Goal: Transaction & Acquisition: Purchase product/service

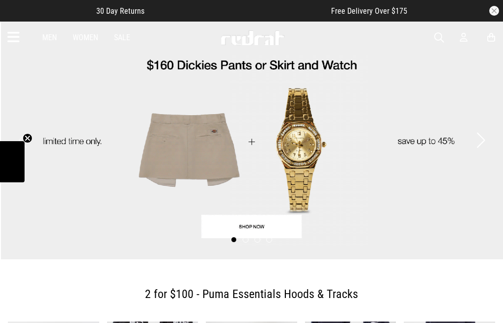
click at [496, 12] on button "button" at bounding box center [494, 11] width 10 height 10
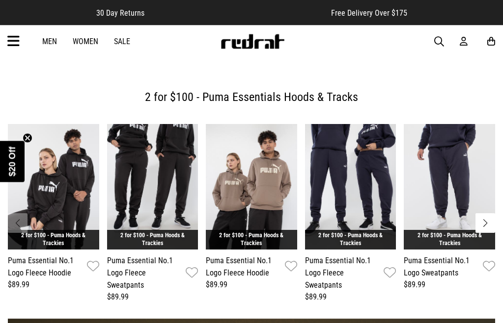
scroll to position [4, 0]
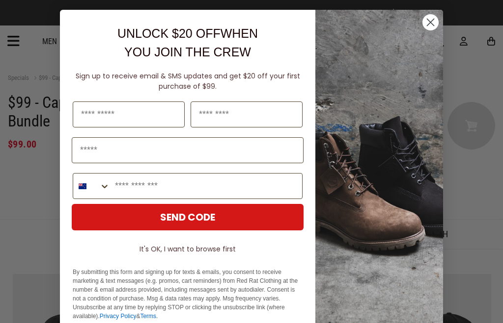
click at [434, 28] on circle "Close dialog" at bounding box center [430, 22] width 16 height 16
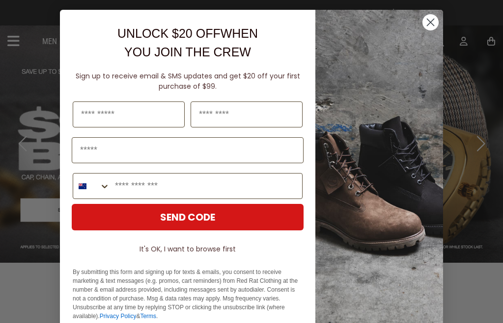
click at [434, 26] on icon "Close dialog" at bounding box center [430, 22] width 7 height 7
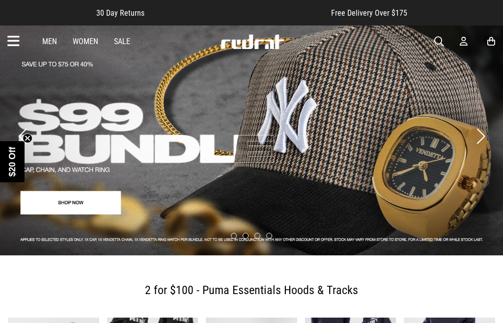
scroll to position [8, 0]
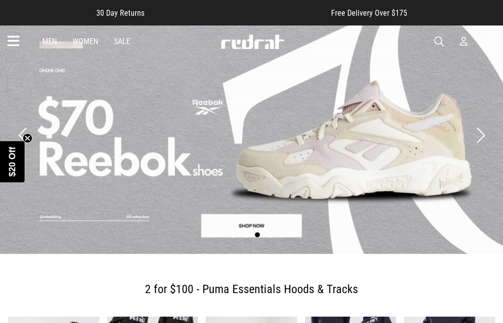
click at [296, 236] on div at bounding box center [251, 236] width 503 height 14
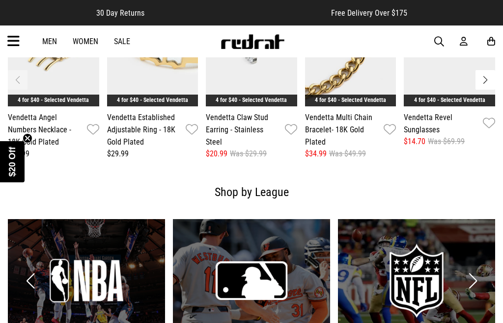
scroll to position [1395, 0]
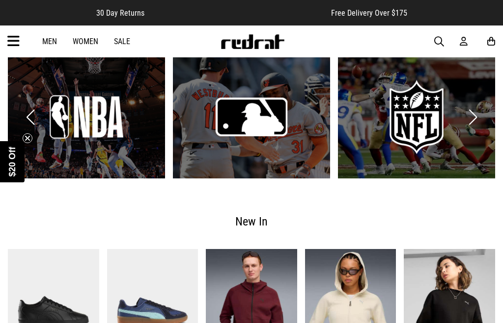
click at [472, 115] on button "Next slide" at bounding box center [472, 118] width 13 height 22
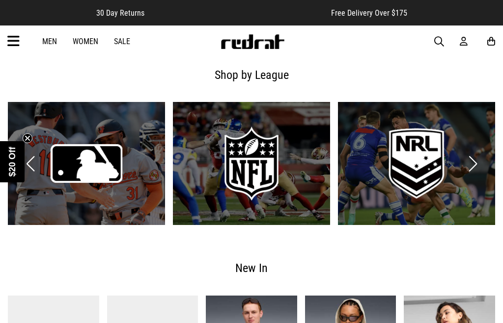
scroll to position [1345, 0]
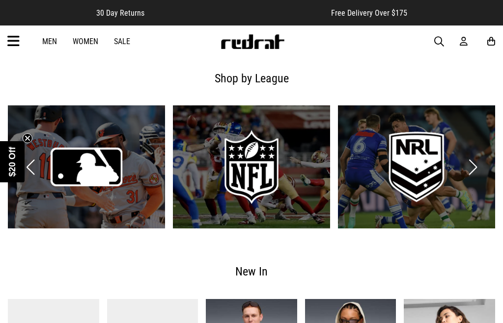
click at [471, 170] on button "Next slide" at bounding box center [472, 168] width 13 height 22
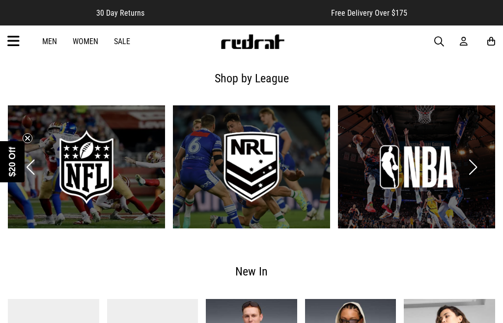
click at [476, 166] on button "Next slide" at bounding box center [472, 168] width 13 height 22
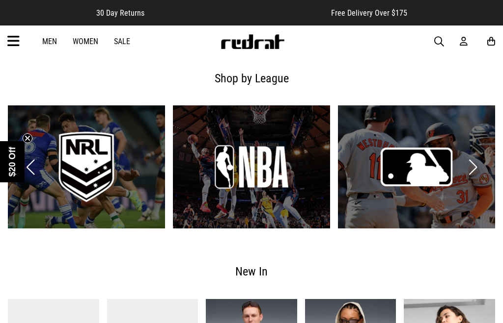
click at [480, 169] on link "2 / 4" at bounding box center [416, 167] width 157 height 123
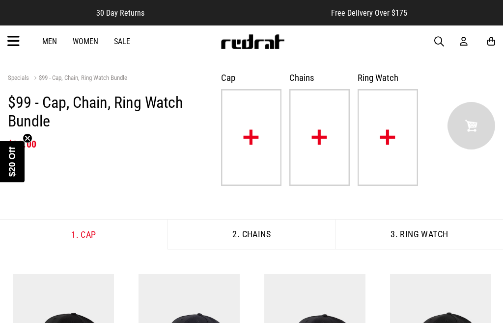
click at [259, 139] on img at bounding box center [251, 137] width 60 height 97
click at [263, 135] on img at bounding box center [251, 137] width 60 height 97
click at [252, 142] on img at bounding box center [251, 137] width 60 height 97
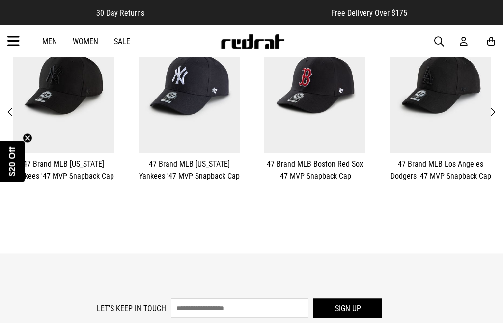
scroll to position [213, 0]
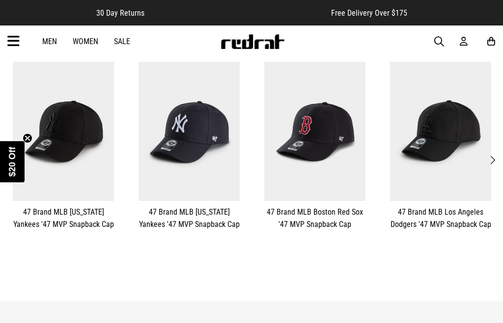
click at [489, 155] on span "Next" at bounding box center [492, 161] width 6 height 12
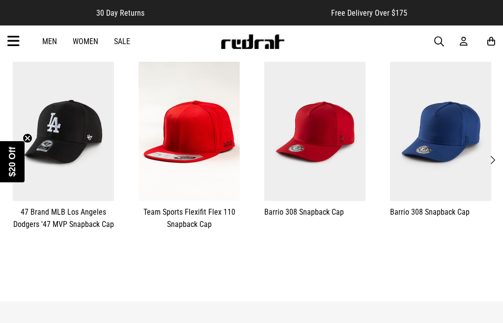
click at [489, 155] on span "Next" at bounding box center [492, 161] width 6 height 12
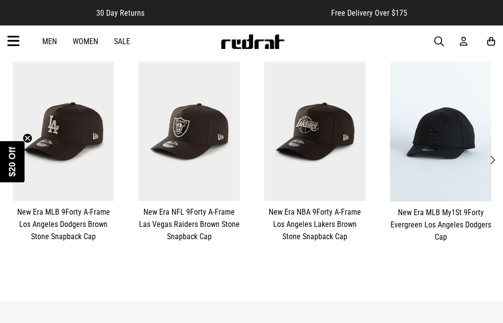
click at [489, 155] on span "Next" at bounding box center [492, 161] width 6 height 12
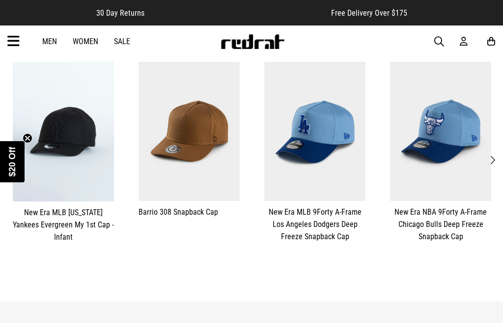
click at [489, 155] on span "Next" at bounding box center [492, 161] width 6 height 12
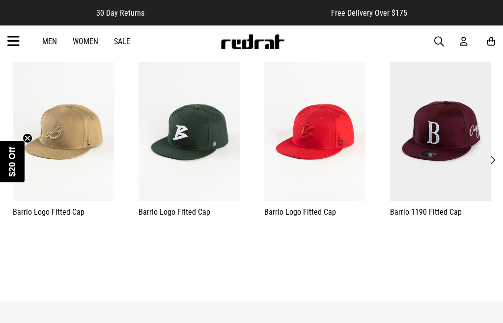
click at [489, 154] on button "Next" at bounding box center [492, 160] width 12 height 13
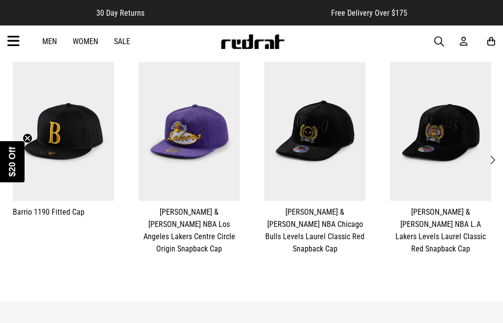
click at [489, 155] on span "Next" at bounding box center [492, 161] width 6 height 12
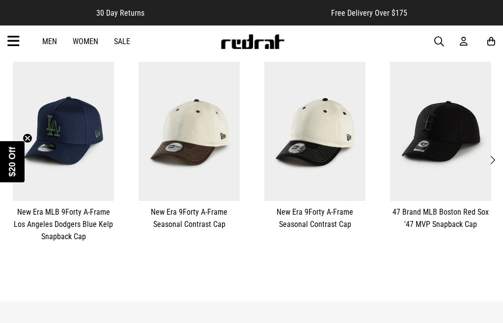
click at [26, 143] on circle "Close teaser" at bounding box center [27, 138] width 9 height 9
click at [17, 154] on button "Previous" at bounding box center [10, 160] width 12 height 13
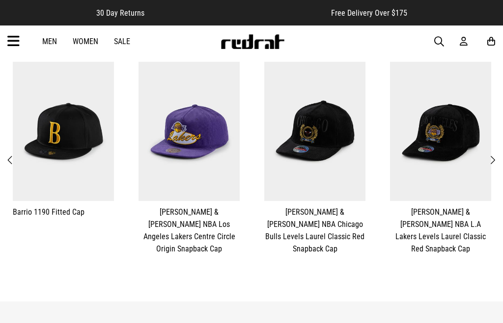
click at [17, 154] on button "Previous" at bounding box center [10, 160] width 12 height 13
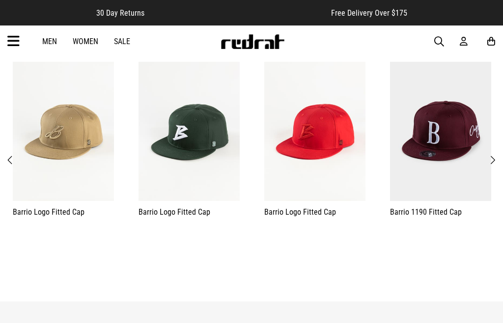
click at [14, 155] on span "Previous" at bounding box center [10, 161] width 6 height 12
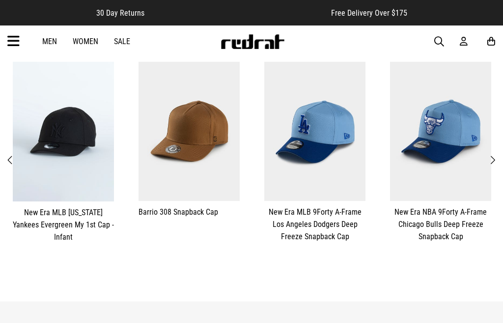
click at [14, 155] on span "Previous" at bounding box center [10, 161] width 6 height 12
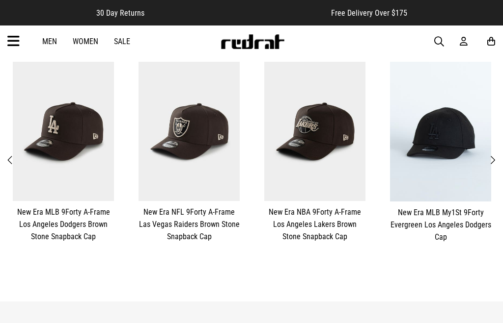
click at [18, 155] on img at bounding box center [63, 131] width 101 height 139
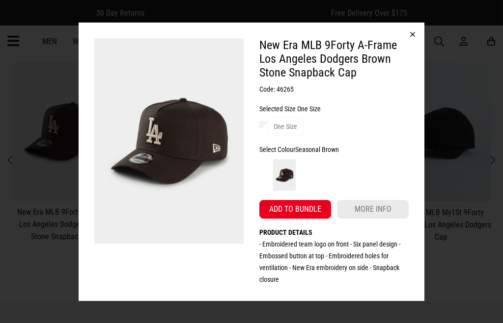
click at [410, 46] on button "button" at bounding box center [413, 35] width 24 height 24
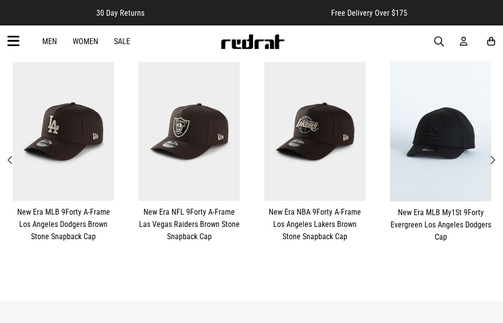
click at [14, 154] on button "Previous" at bounding box center [10, 160] width 12 height 13
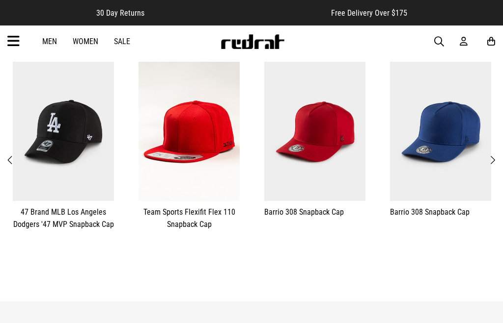
click at [14, 155] on span "Previous" at bounding box center [10, 161] width 6 height 12
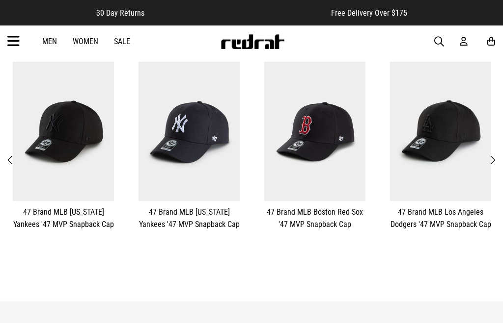
click at [176, 116] on img at bounding box center [188, 131] width 101 height 139
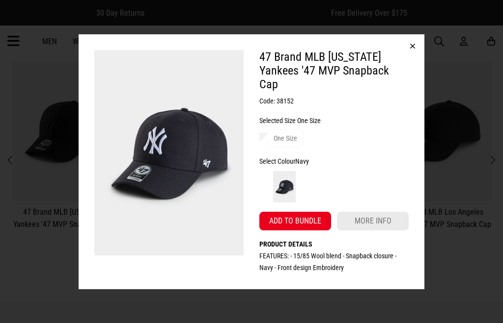
click at [317, 231] on button "Add to bundle" at bounding box center [295, 221] width 72 height 19
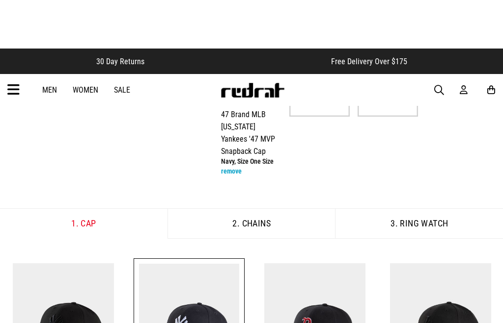
scroll to position [0, 0]
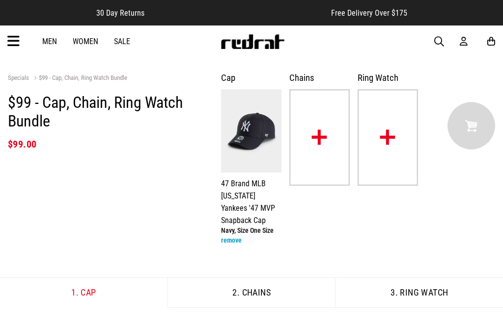
click at [327, 134] on img at bounding box center [319, 137] width 60 height 97
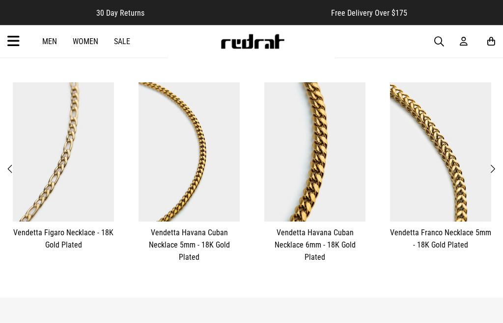
scroll to position [239, 0]
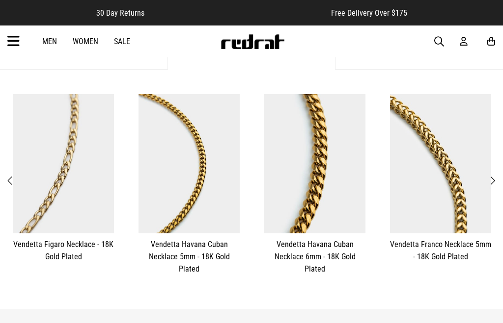
click at [489, 180] on span "Next" at bounding box center [492, 181] width 6 height 12
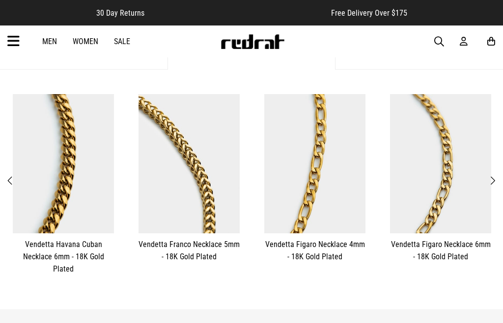
click at [493, 188] on div "**********" at bounding box center [440, 178] width 111 height 179
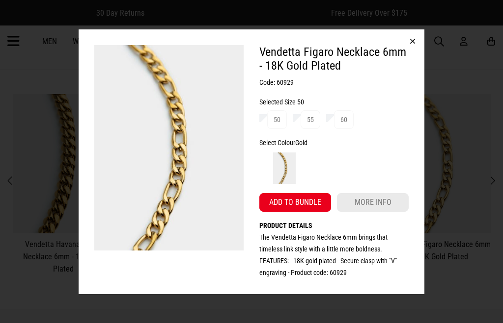
click at [416, 53] on button "button" at bounding box center [413, 41] width 24 height 24
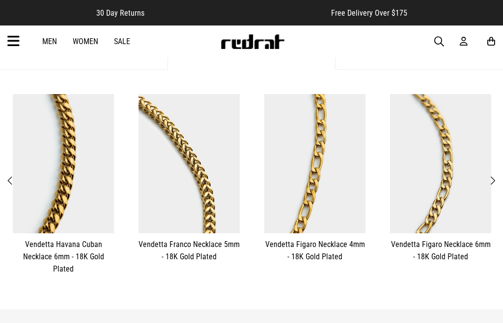
click at [489, 181] on span "Next" at bounding box center [492, 181] width 6 height 12
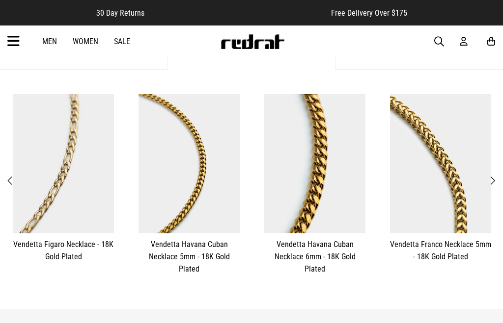
click at [489, 182] on span "Next" at bounding box center [492, 181] width 6 height 12
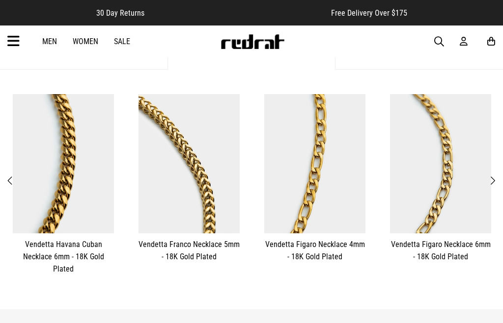
click at [489, 183] on button "Next" at bounding box center [492, 181] width 12 height 13
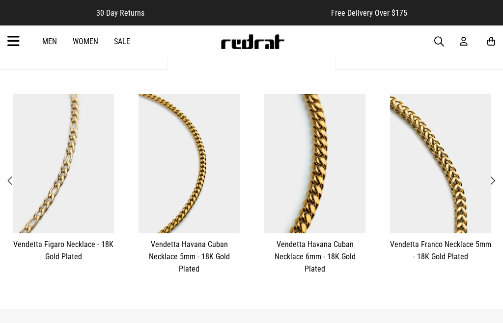
click at [489, 181] on span "Next" at bounding box center [492, 181] width 6 height 12
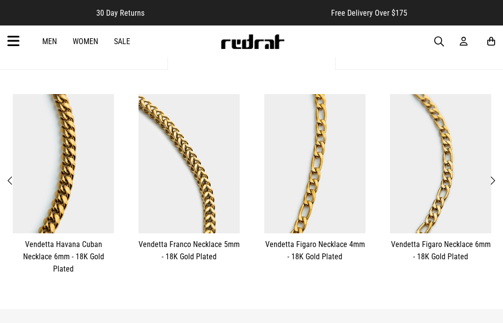
click at [490, 180] on button "Next" at bounding box center [492, 181] width 12 height 13
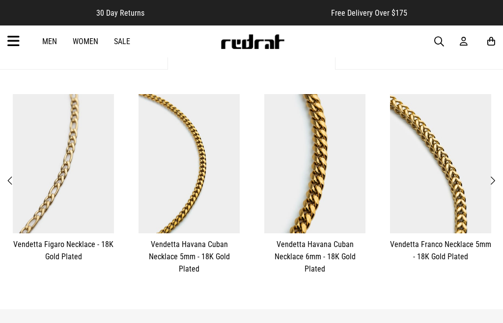
click at [490, 180] on button "Next" at bounding box center [492, 181] width 12 height 13
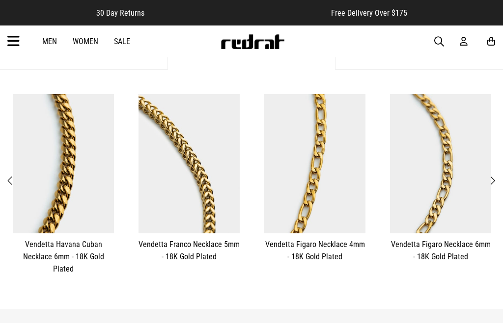
click at [325, 206] on img at bounding box center [314, 163] width 101 height 139
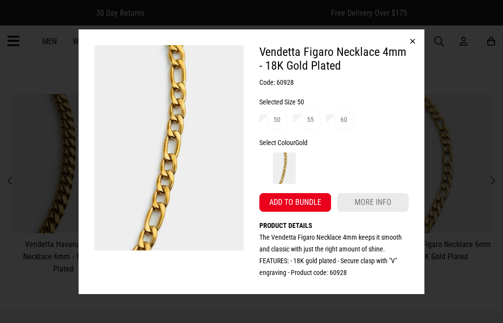
click at [318, 212] on button "Add to bundle" at bounding box center [295, 202] width 72 height 19
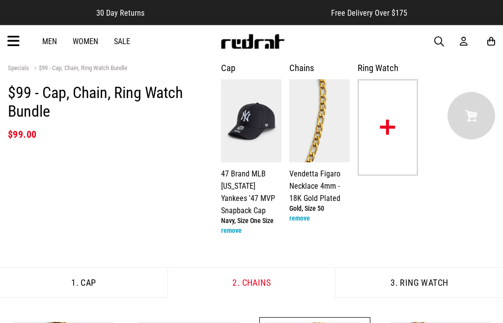
click at [403, 137] on img at bounding box center [387, 128] width 60 height 97
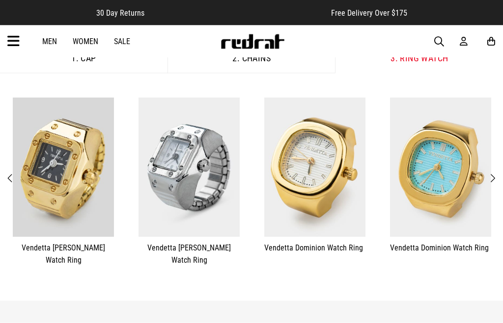
scroll to position [235, 0]
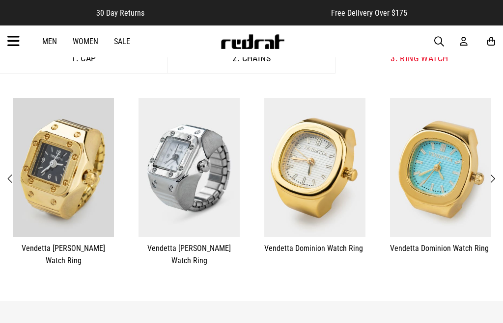
click at [489, 180] on span "Next" at bounding box center [492, 179] width 6 height 12
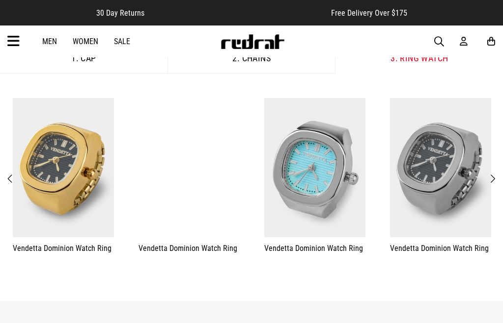
click at [489, 181] on span "Next" at bounding box center [492, 179] width 6 height 12
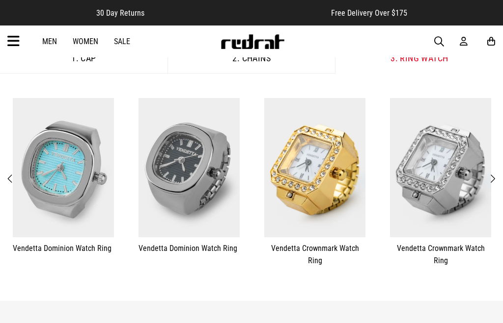
click at [483, 187] on img at bounding box center [440, 167] width 101 height 139
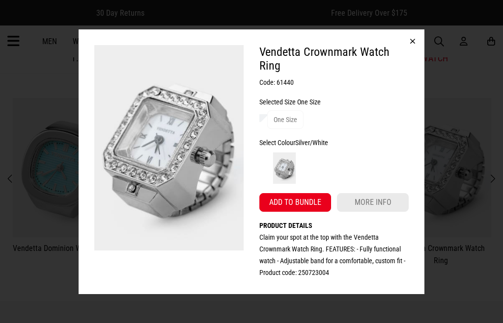
click at [415, 53] on button "button" at bounding box center [413, 41] width 24 height 24
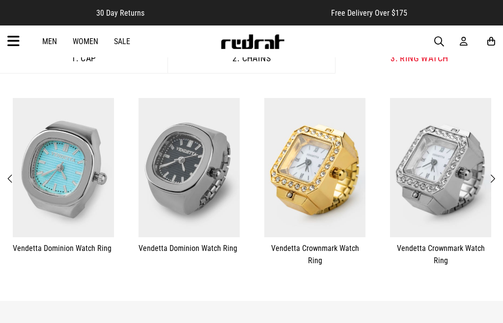
click at [490, 182] on button "Next" at bounding box center [492, 179] width 12 height 13
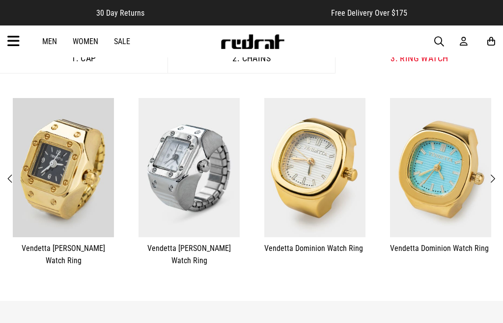
click at [455, 201] on img at bounding box center [440, 167] width 101 height 139
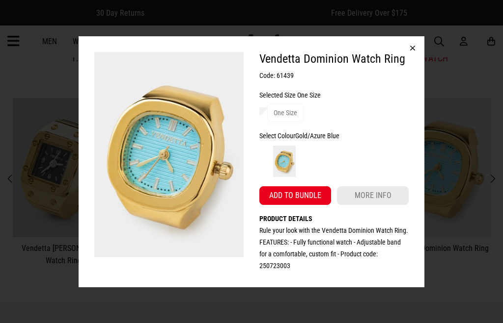
click at [321, 205] on button "Add to bundle" at bounding box center [295, 196] width 72 height 19
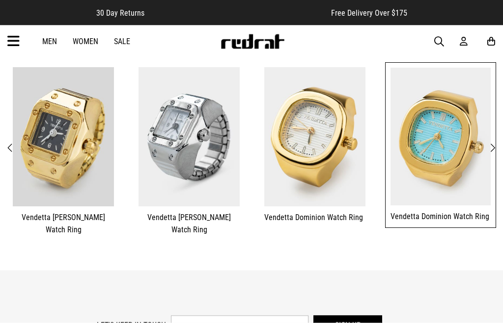
scroll to position [251, 0]
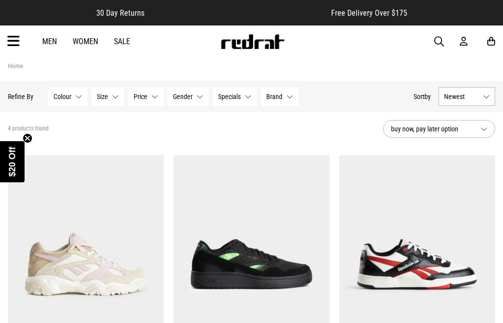
click at [191, 99] on span "Gender" at bounding box center [183, 97] width 20 height 8
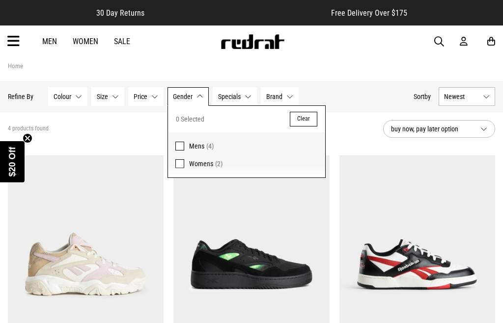
click at [249, 149] on span "Mens (4)" at bounding box center [253, 146] width 129 height 12
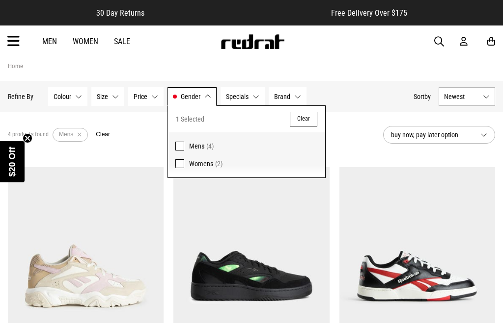
click at [127, 115] on section "4 products found Active Filters Mens Clear buy now, pay later option" at bounding box center [251, 134] width 503 height 45
click at [106, 99] on span "Size" at bounding box center [102, 97] width 11 height 8
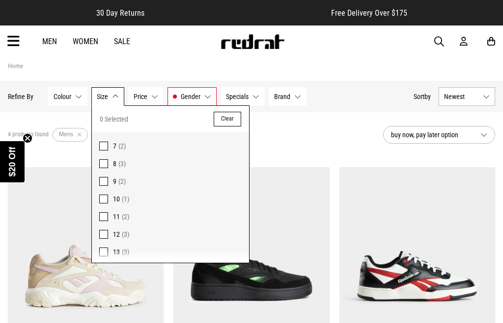
click at [116, 215] on span "11" at bounding box center [116, 217] width 7 height 8
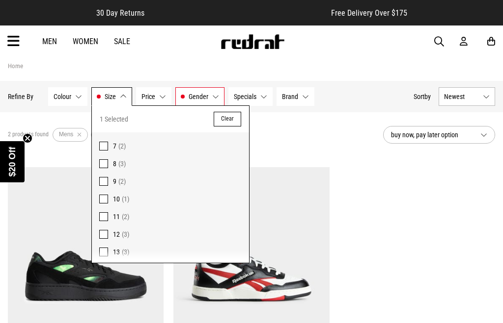
click at [346, 64] on div "Home" at bounding box center [251, 65] width 487 height 9
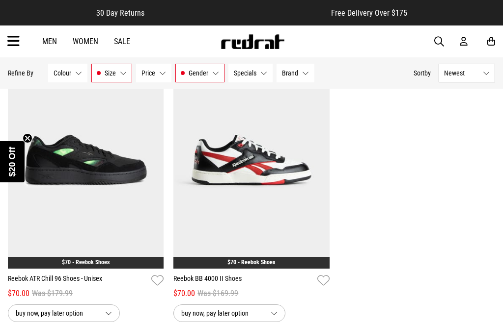
scroll to position [119, 0]
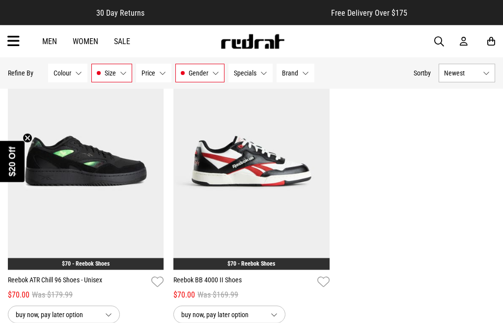
click at [317, 204] on img at bounding box center [251, 162] width 156 height 218
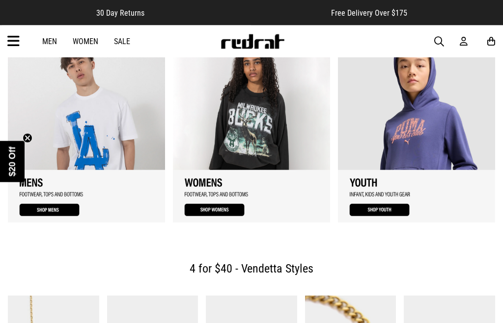
scroll to position [907, 0]
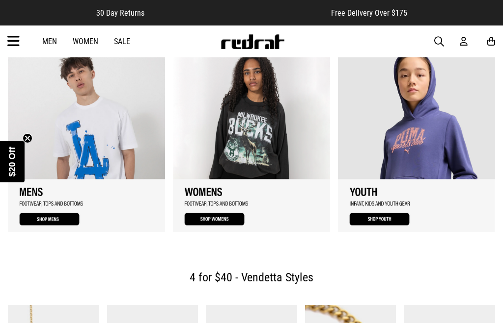
click at [117, 41] on link "Sale" at bounding box center [122, 41] width 16 height 9
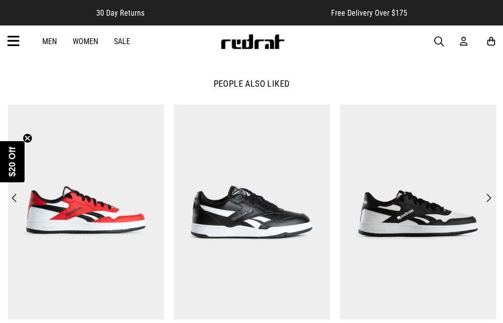
scroll to position [798, 0]
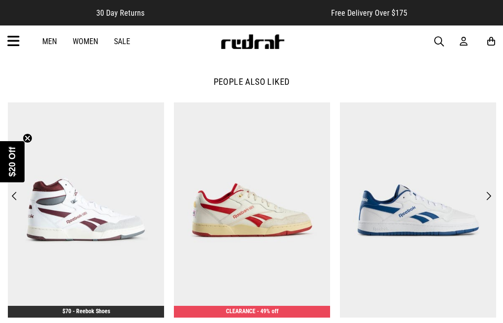
click at [494, 193] on button "Next" at bounding box center [488, 196] width 13 height 14
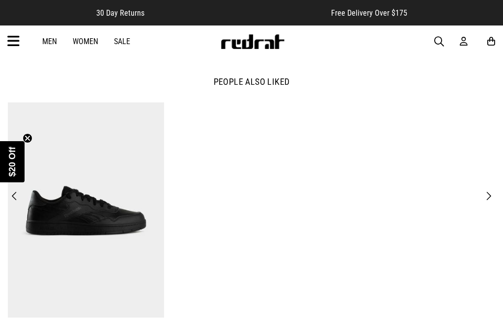
click at [491, 196] on button "Next" at bounding box center [488, 196] width 13 height 14
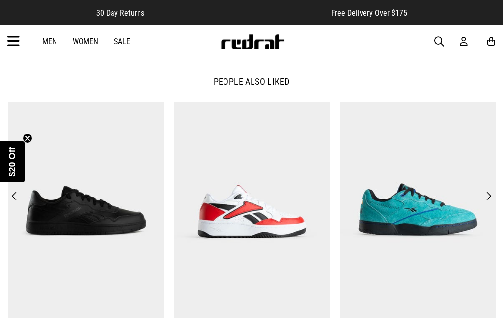
click at [490, 198] on button "Next" at bounding box center [488, 196] width 13 height 14
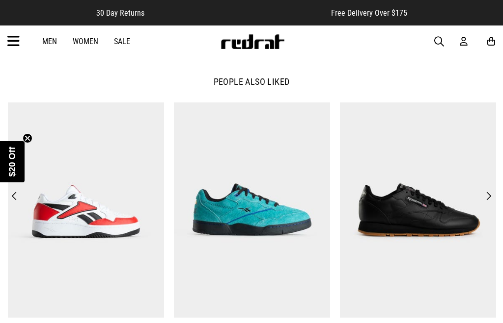
click at [489, 201] on button "Next" at bounding box center [488, 196] width 13 height 14
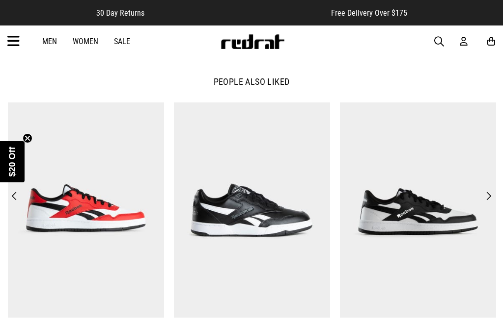
click at [498, 200] on div "**********" at bounding box center [418, 226] width 166 height 246
click at [488, 200] on button "Next" at bounding box center [488, 196] width 13 height 14
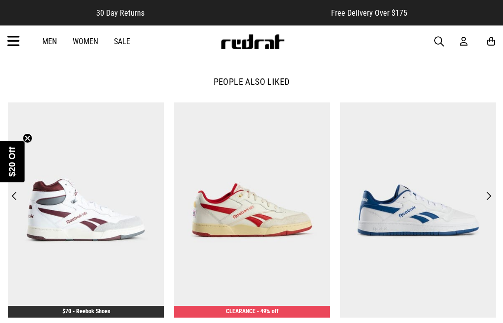
click at [483, 201] on img at bounding box center [418, 210] width 156 height 215
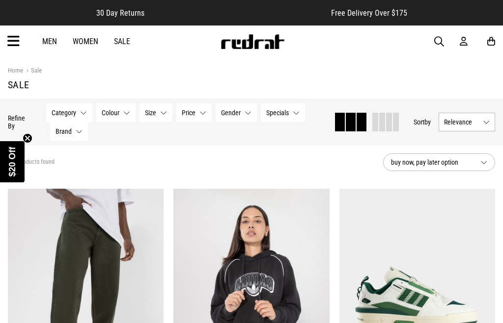
click at [237, 113] on span "Gender" at bounding box center [231, 113] width 20 height 8
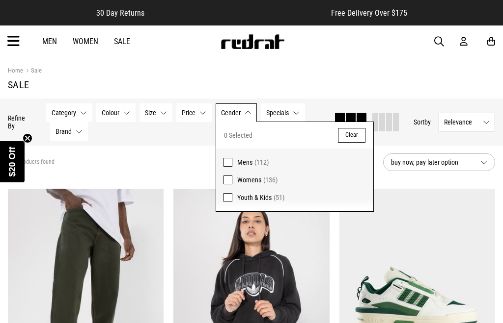
click at [268, 166] on span "(112)" at bounding box center [261, 163] width 14 height 8
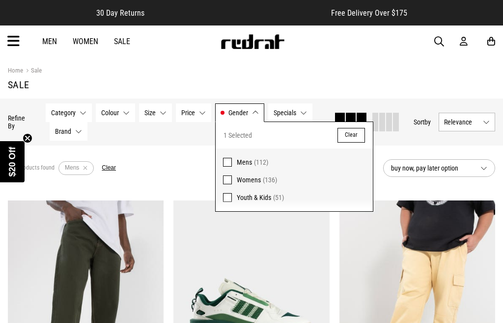
click at [300, 113] on button "Specials None selected" at bounding box center [290, 113] width 44 height 19
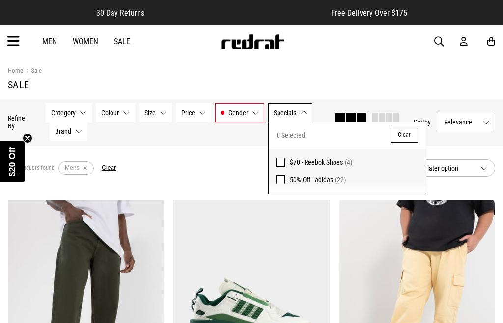
click at [162, 116] on button "Size None selected" at bounding box center [155, 113] width 33 height 19
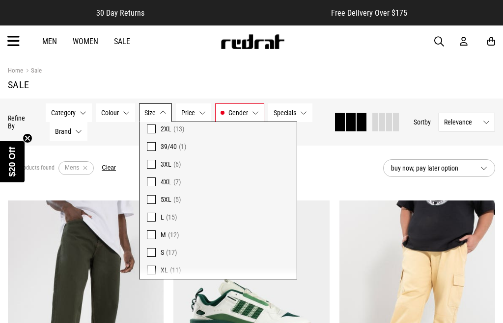
scroll to position [246, 0]
click at [165, 178] on span "4XL" at bounding box center [166, 181] width 11 height 8
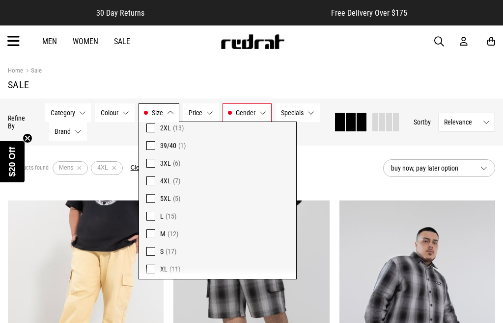
click at [330, 64] on section "Home Sale Sale" at bounding box center [251, 77] width 487 height 41
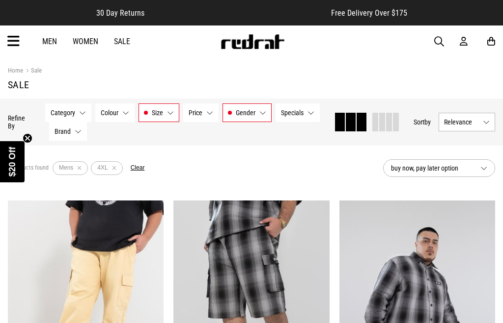
click at [329, 69] on div "Home Sale" at bounding box center [251, 70] width 487 height 11
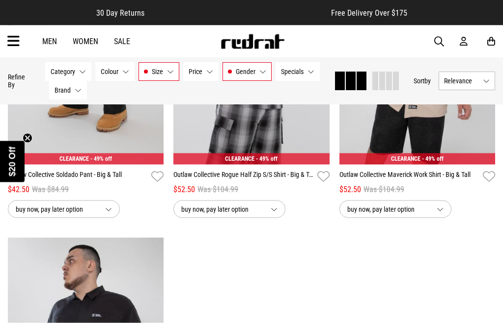
scroll to position [539, 0]
